Goal: Information Seeking & Learning: Understand process/instructions

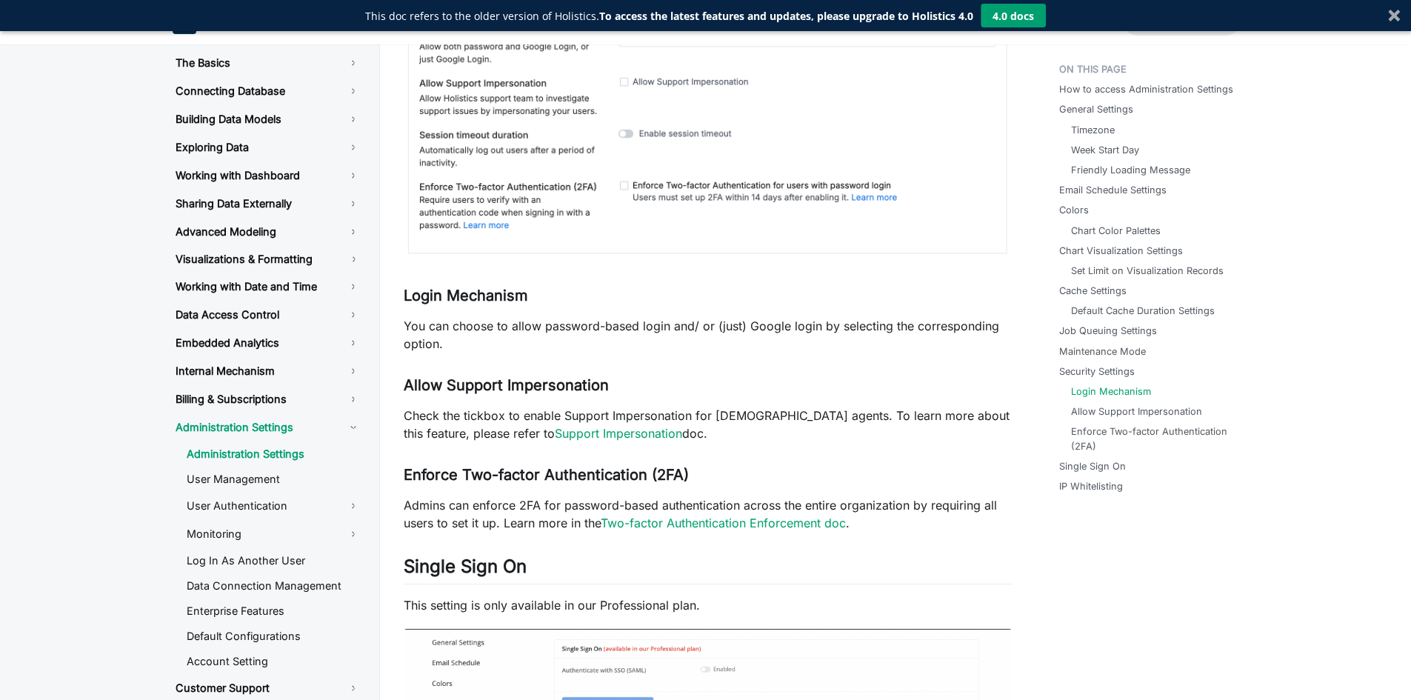
scroll to position [3950, 0]
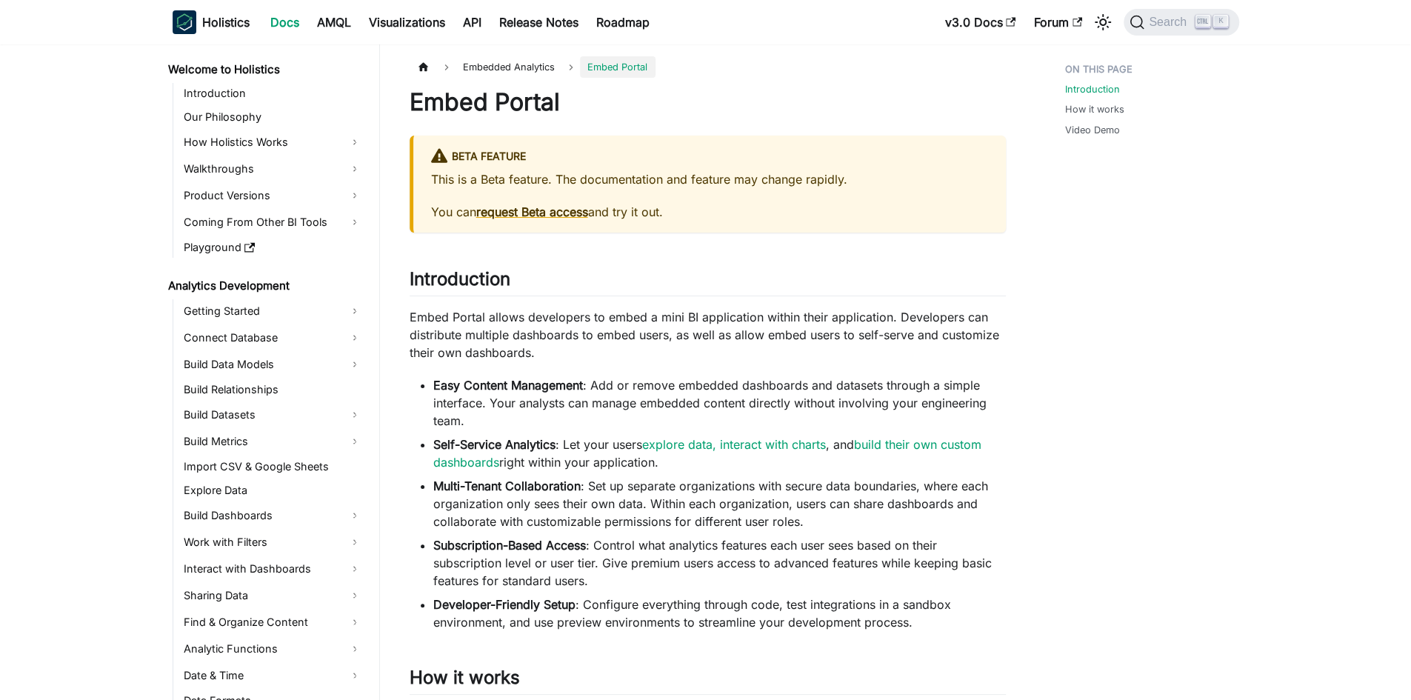
scroll to position [1096, 0]
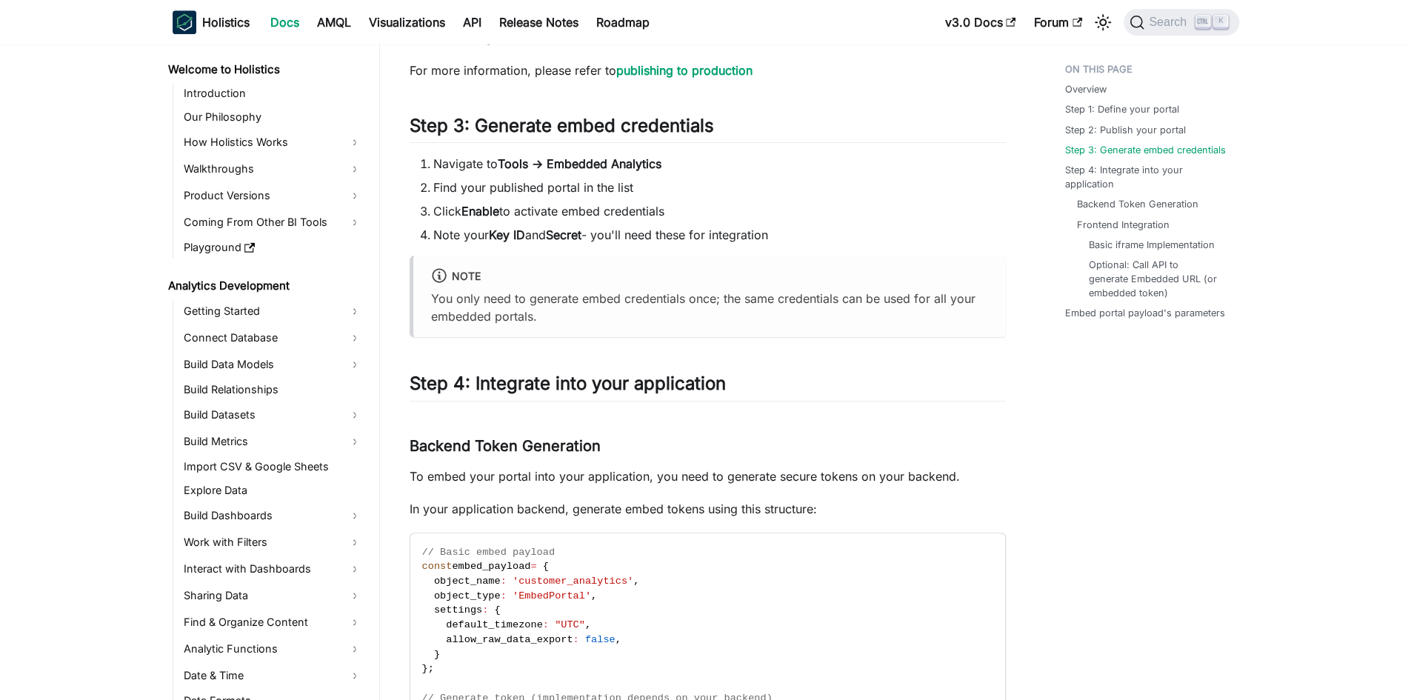
scroll to position [949, 0]
